Goal: Transaction & Acquisition: Complete application form

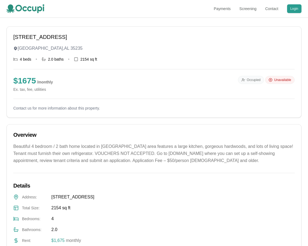
click at [252, 119] on div "800 Hillcrest Rd Birmingham , AL 35235 4 beds • 2.0 baths • 2154 sq ft $ 1675 /…" at bounding box center [154, 199] width 295 height 346
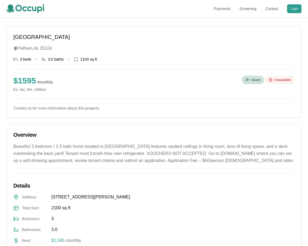
click at [227, 123] on div "1115 Ridge Dr Pelham , AL 35124 3 beds • 3.0 baths • 2100 sq ft $ 1595 / monthl…" at bounding box center [154, 199] width 295 height 346
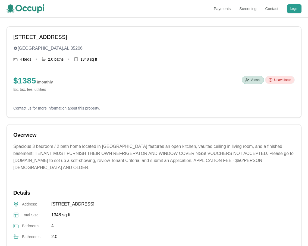
click at [278, 78] on span "Unavailable" at bounding box center [282, 80] width 17 height 4
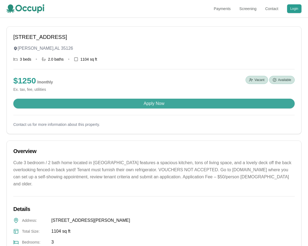
click at [147, 101] on button "Apply Now" at bounding box center [153, 103] width 281 height 10
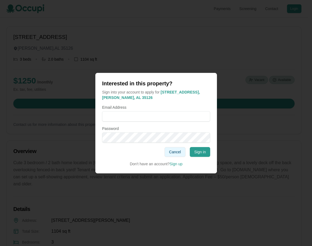
click at [176, 154] on button "Cancel" at bounding box center [174, 152] width 21 height 10
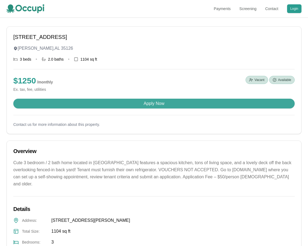
click at [215, 102] on button "Apply Now" at bounding box center [153, 103] width 281 height 10
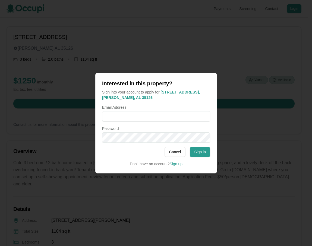
click at [217, 160] on div at bounding box center [156, 123] width 312 height 246
click at [173, 153] on button "Cancel" at bounding box center [174, 152] width 21 height 10
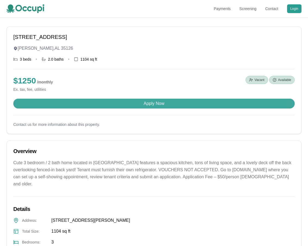
click at [157, 101] on button "Apply Now" at bounding box center [153, 103] width 281 height 10
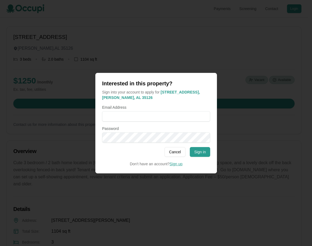
click at [174, 164] on link "Sign up" at bounding box center [175, 163] width 13 height 4
